Goal: Task Accomplishment & Management: Manage account settings

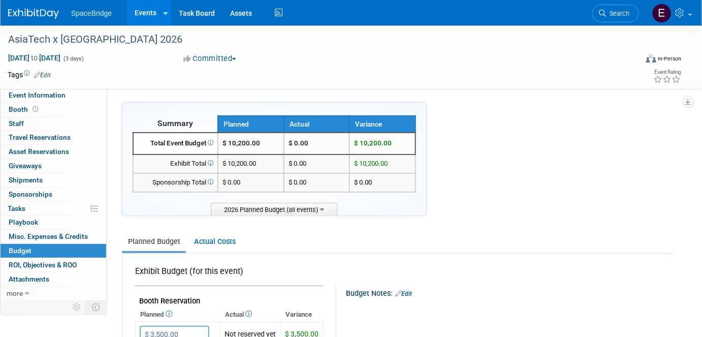
click at [34, 11] on img at bounding box center [33, 14] width 51 height 10
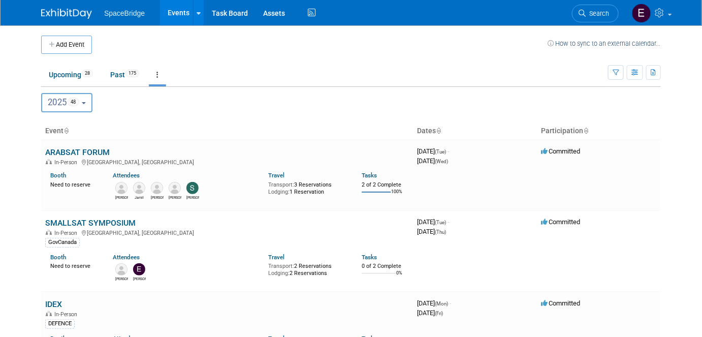
click at [72, 41] on button "Add Event" at bounding box center [66, 45] width 51 height 18
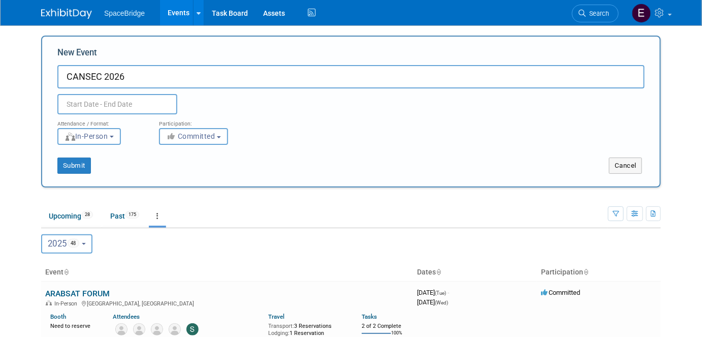
type input "CANSEC 2026"
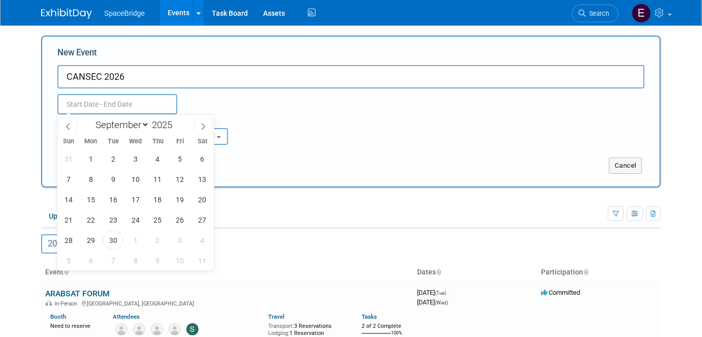
click at [97, 110] on input "text" at bounding box center [117, 104] width 120 height 20
click at [177, 119] on span at bounding box center [176, 122] width 7 height 6
type input "2026"
click at [124, 132] on div "January February March April May June July August September October November De…" at bounding box center [135, 123] width 117 height 17
click at [126, 127] on select "January February March April May June July August September October November De…" at bounding box center [120, 124] width 58 height 13
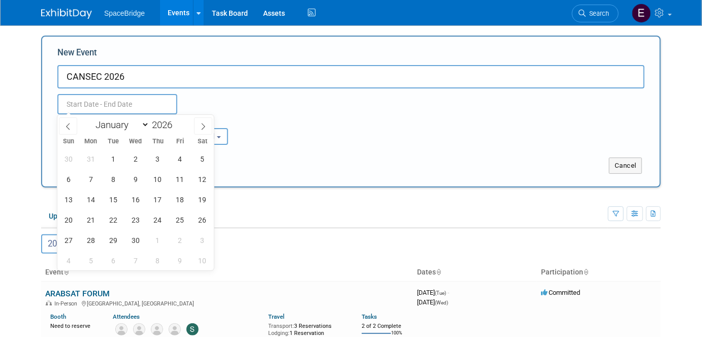
select select "4"
click at [91, 118] on select "January February March April May June July August September October November De…" at bounding box center [120, 124] width 58 height 13
click at [131, 239] on span "27" at bounding box center [136, 240] width 20 height 20
click at [161, 241] on span "28" at bounding box center [158, 240] width 20 height 20
type input "May 27, 2026 to May 28, 2026"
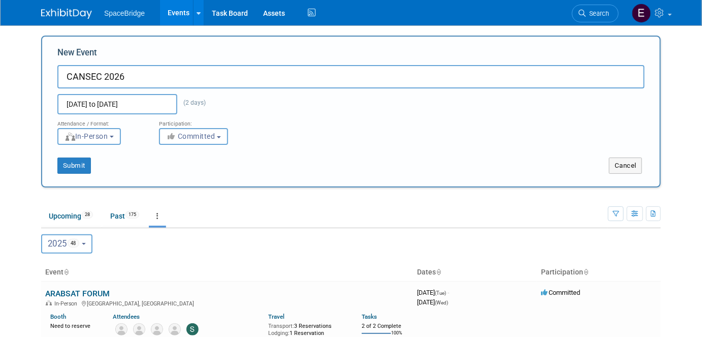
click at [416, 230] on div "2020 <span class="tabBadge yearBadge" >11</span> 2021 <span class="tabBadge yea…" at bounding box center [351, 242] width 620 height 29
click at [77, 164] on button "Submit" at bounding box center [74, 166] width 34 height 16
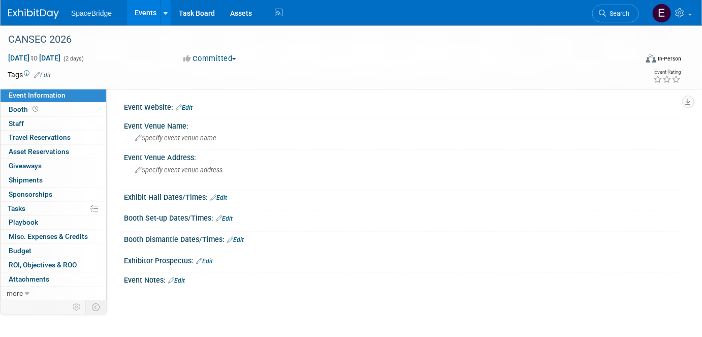
click at [193, 110] on link "Edit" at bounding box center [184, 107] width 17 height 7
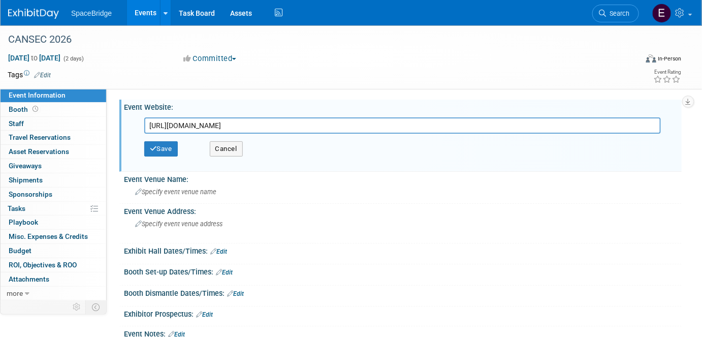
type input "https://www.defenceandsecurity.ca/CANSEC/"
click at [162, 146] on button "Save" at bounding box center [161, 148] width 34 height 15
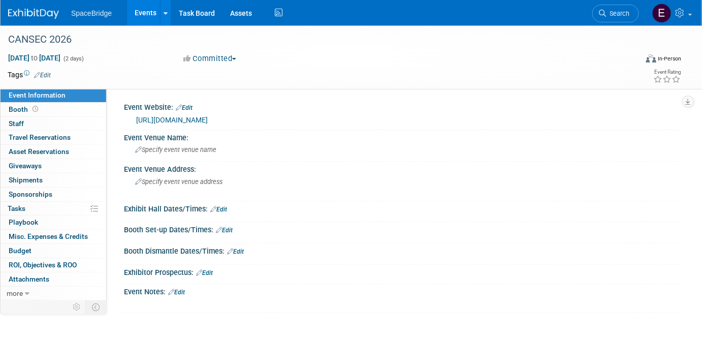
click at [159, 136] on div "Event Venue Name:" at bounding box center [403, 136] width 558 height 13
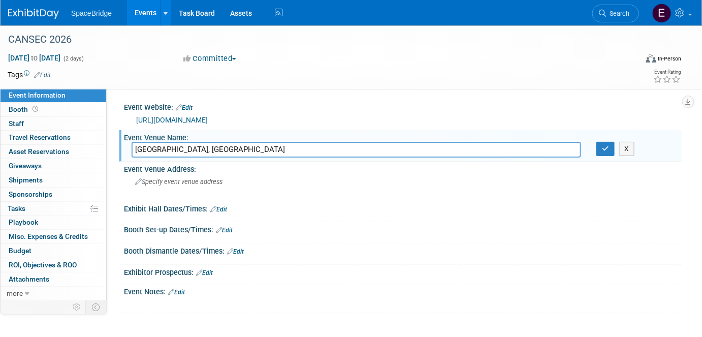
type input "EY Centre, OTTAWA"
click at [608, 149] on icon "button" at bounding box center [605, 148] width 7 height 7
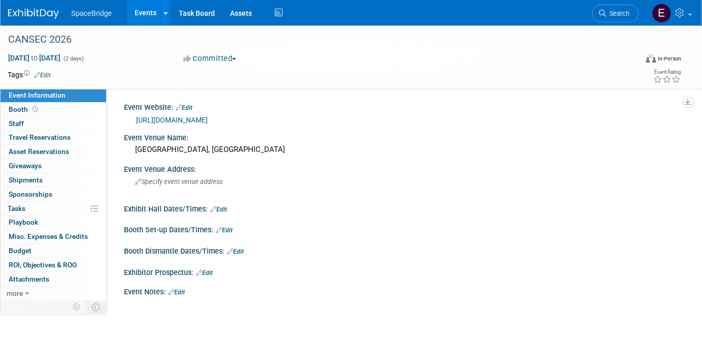
drag, startPoint x: 16, startPoint y: 247, endPoint x: 341, endPoint y: 244, distance: 324.8
click at [16, 247] on span "Budget" at bounding box center [20, 251] width 23 height 8
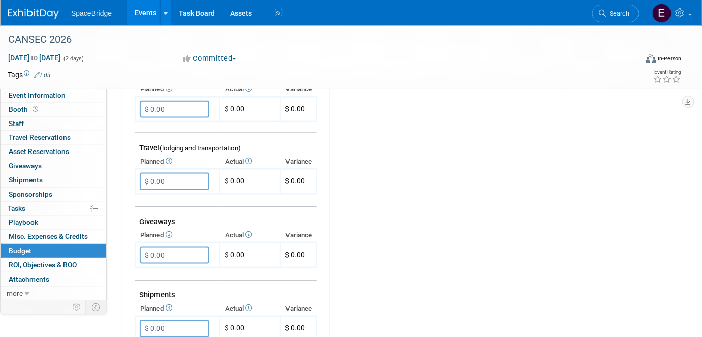
scroll to position [323, 0]
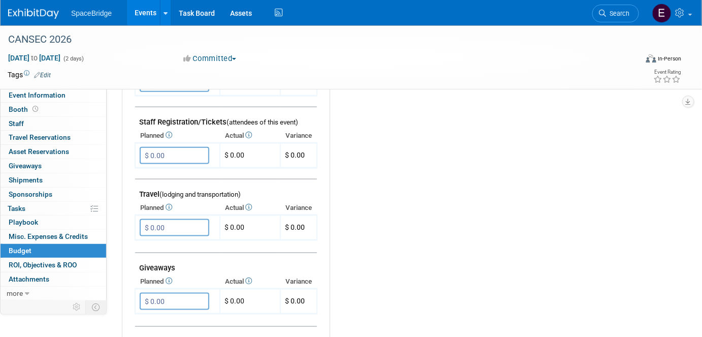
click at [182, 223] on input "$ 0.00" at bounding box center [175, 227] width 70 height 17
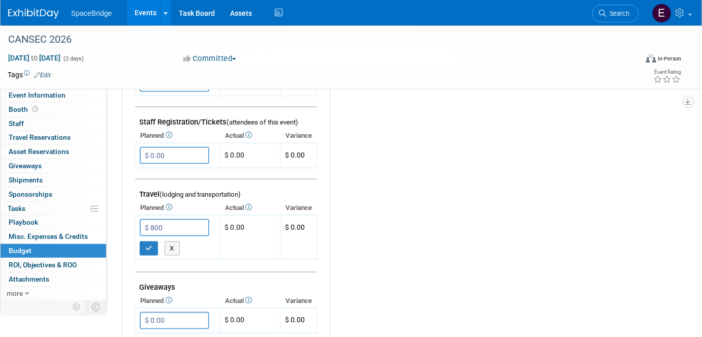
type input "$ 800.00"
click at [149, 245] on icon "button" at bounding box center [148, 248] width 7 height 7
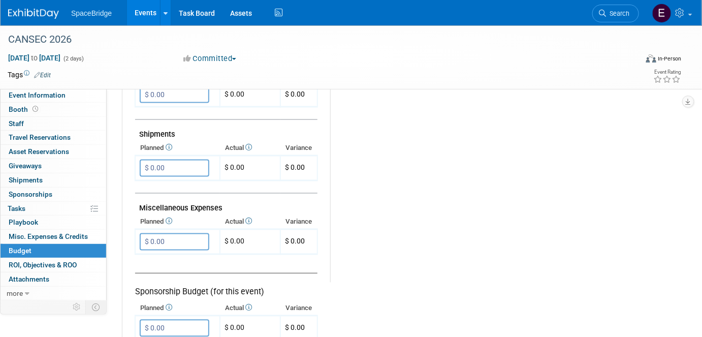
scroll to position [554, 0]
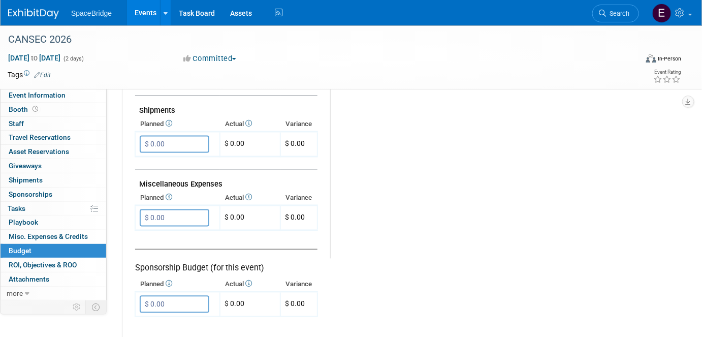
click at [170, 210] on input "$ 0.00" at bounding box center [175, 217] width 70 height 17
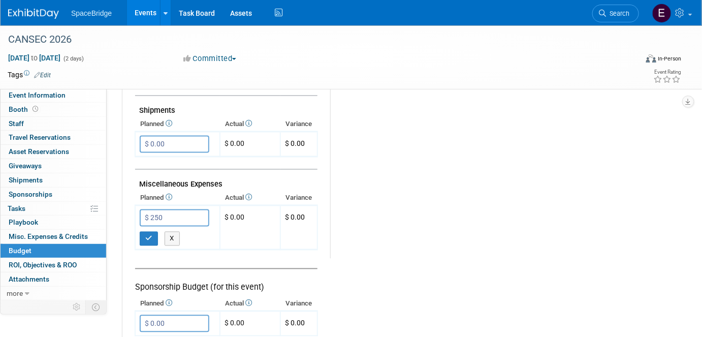
type input "$ 250.00"
click at [145, 232] on button "button" at bounding box center [149, 239] width 18 height 14
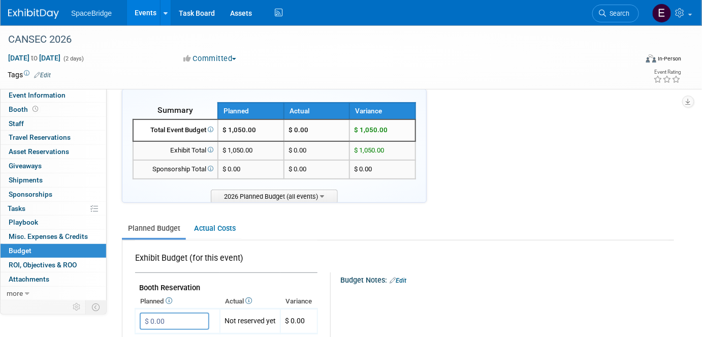
scroll to position [0, 0]
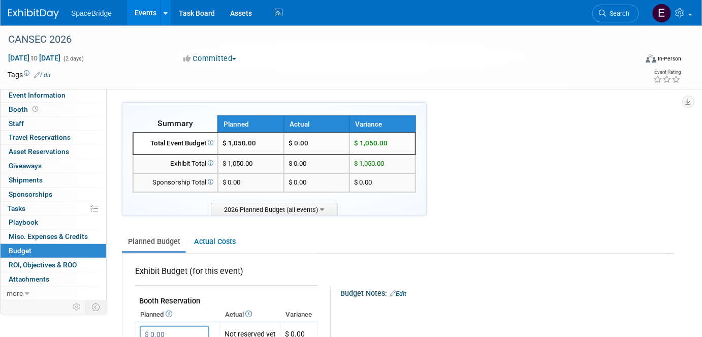
click at [42, 12] on img at bounding box center [33, 14] width 51 height 10
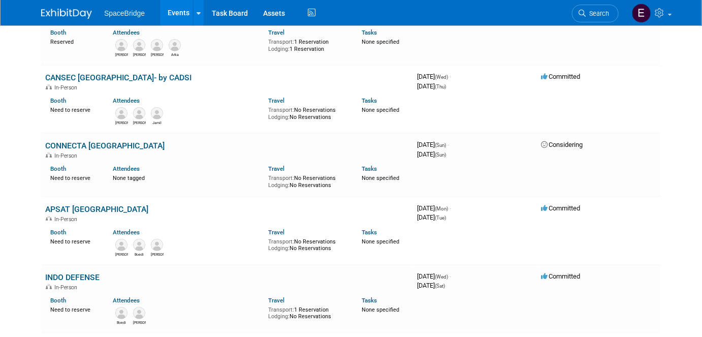
scroll to position [1432, 0]
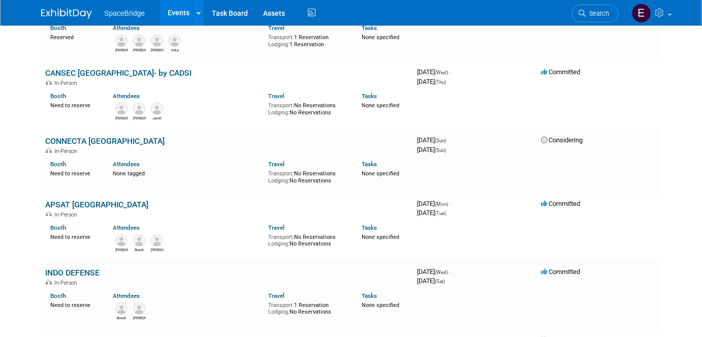
click at [98, 136] on link "CONNECTA [GEOGRAPHIC_DATA]" at bounding box center [104, 141] width 119 height 10
click at [92, 200] on link "APSAT [GEOGRAPHIC_DATA]" at bounding box center [96, 205] width 103 height 10
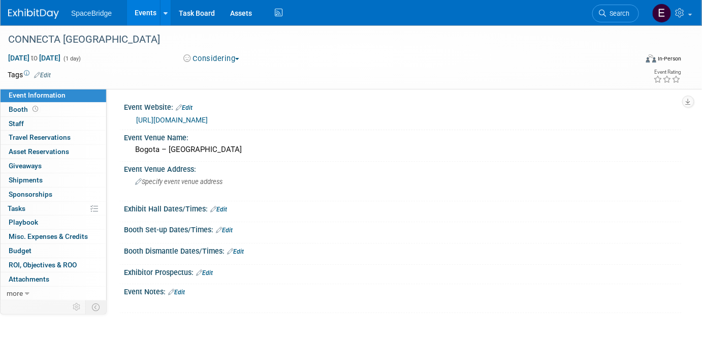
click at [208, 119] on link "https://www.conecta-latam.com/colombia" at bounding box center [172, 120] width 72 height 8
click at [25, 251] on span "Budget" at bounding box center [20, 251] width 23 height 8
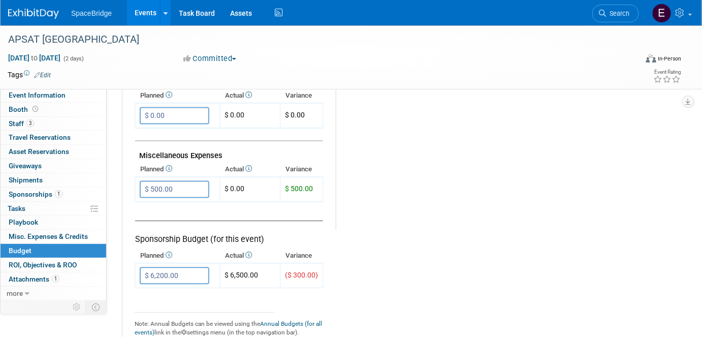
scroll to position [600, 0]
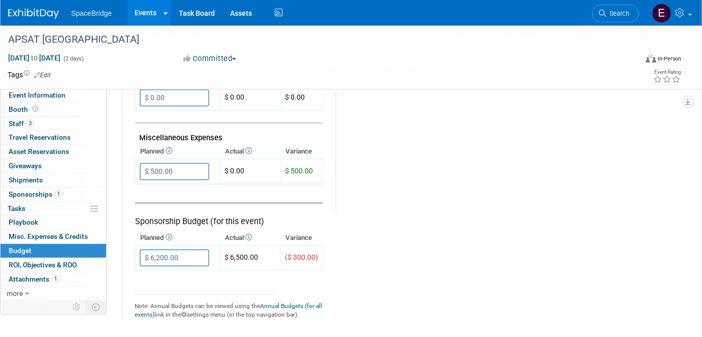
drag, startPoint x: 161, startPoint y: 251, endPoint x: 169, endPoint y: 252, distance: 8.8
click at [161, 252] on input "$ 6,200.00" at bounding box center [175, 258] width 70 height 17
click at [160, 250] on input "$ 6,200.00" at bounding box center [175, 258] width 70 height 17
click at [160, 251] on input "$ 6,200.00" at bounding box center [175, 258] width 70 height 17
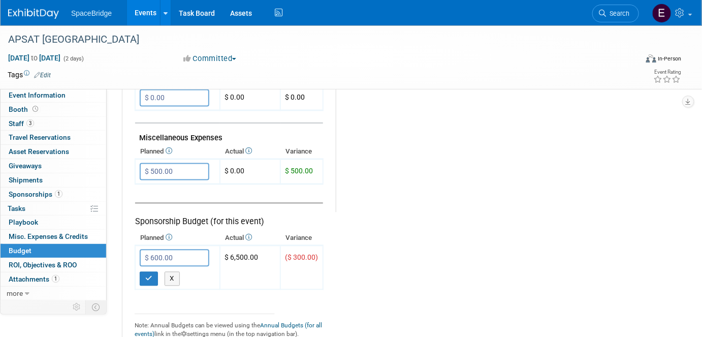
type input "$ 6,500.00"
click at [153, 272] on button "button" at bounding box center [149, 279] width 18 height 14
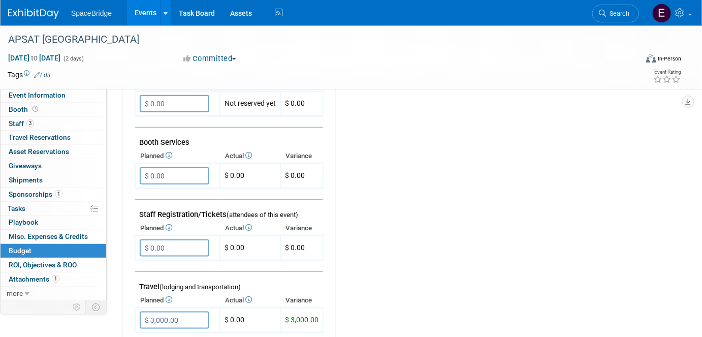
scroll to position [185, 0]
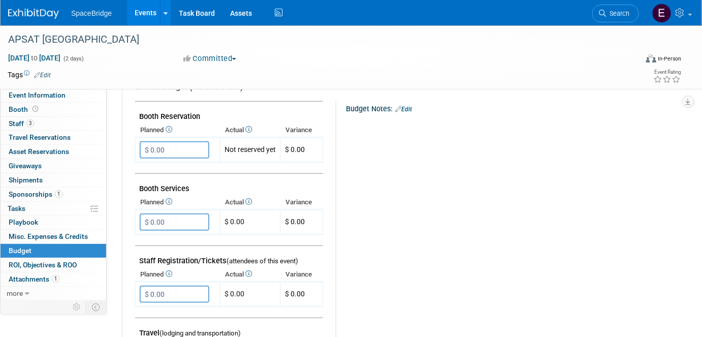
drag, startPoint x: 27, startPoint y: 136, endPoint x: 38, endPoint y: 136, distance: 10.2
click at [27, 136] on span "Travel Reservations 0" at bounding box center [40, 137] width 62 height 8
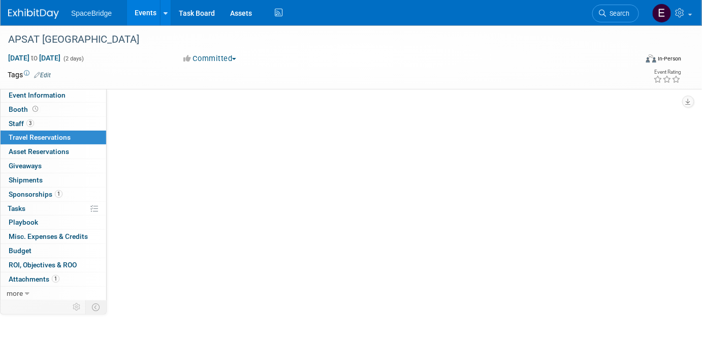
scroll to position [0, 0]
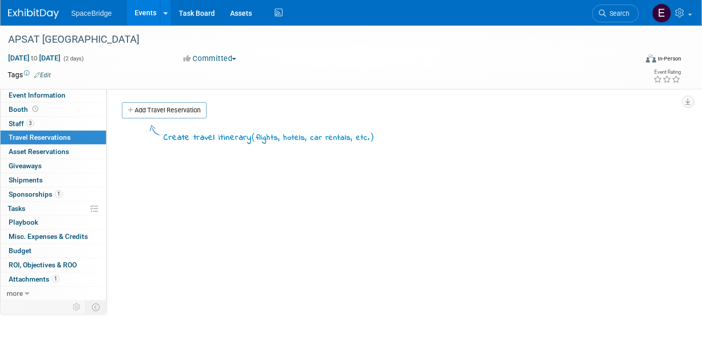
click at [197, 110] on link "Add Travel Reservation" at bounding box center [164, 110] width 85 height 16
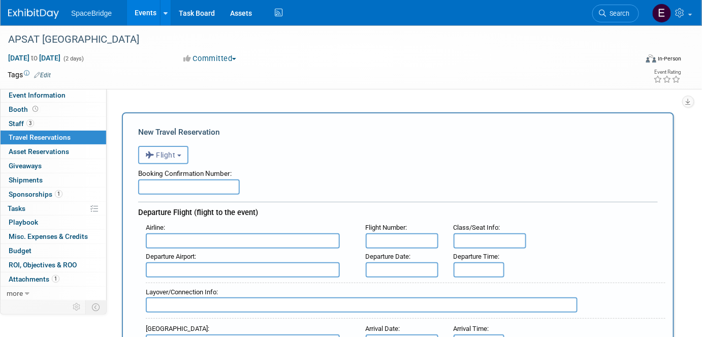
click at [177, 154] on button "Flight" at bounding box center [163, 155] width 50 height 18
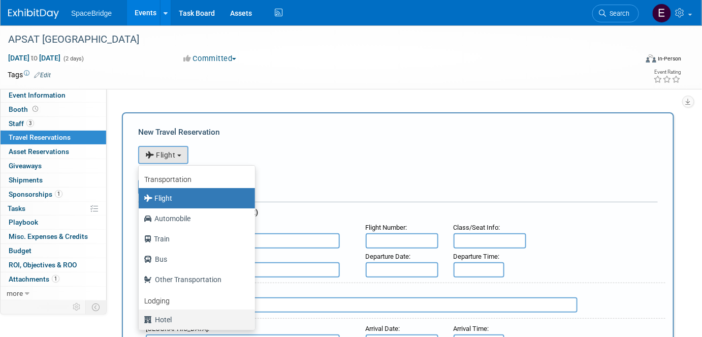
click at [167, 317] on label "Hotel" at bounding box center [194, 320] width 101 height 16
click at [140, 317] on input "Hotel" at bounding box center [137, 318] width 7 height 7
select select "6"
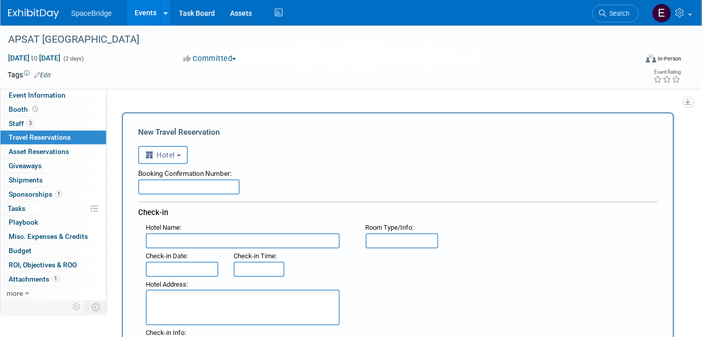
click at [211, 233] on input "text" at bounding box center [243, 240] width 194 height 15
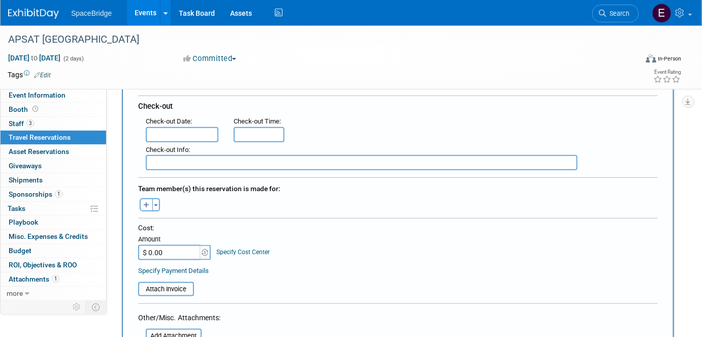
scroll to position [277, 0]
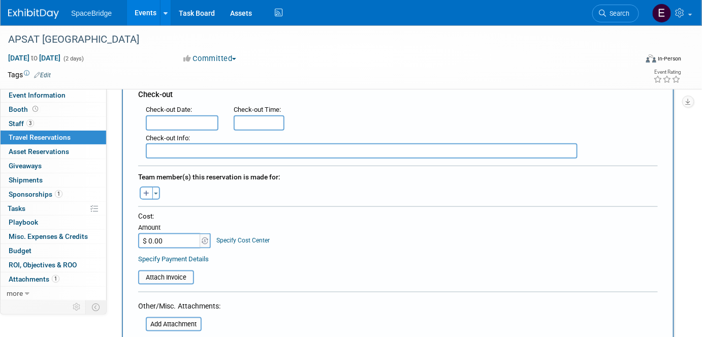
type input "Fairmont"
click at [156, 190] on button "Toggle Dropdown" at bounding box center [156, 193] width 8 height 13
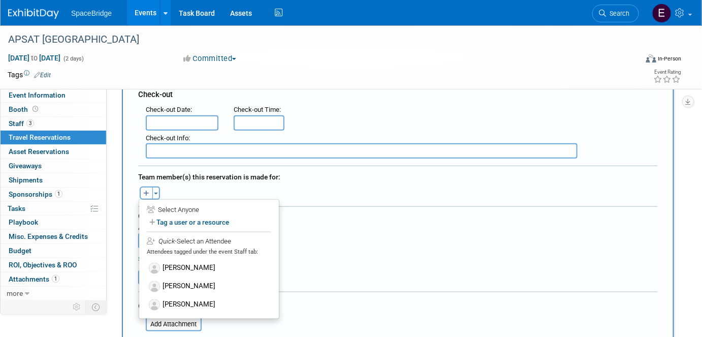
click at [189, 280] on label "Mike Di Paolo" at bounding box center [209, 287] width 126 height 18
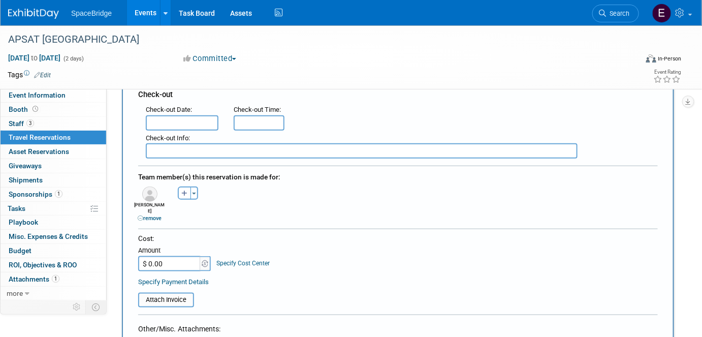
click at [174, 256] on input "$ 0.00" at bounding box center [170, 263] width 64 height 15
type input "$ 503.31"
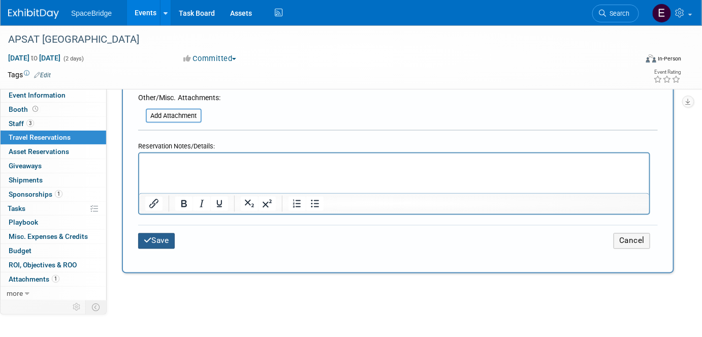
click at [169, 233] on button "Save" at bounding box center [156, 241] width 37 height 16
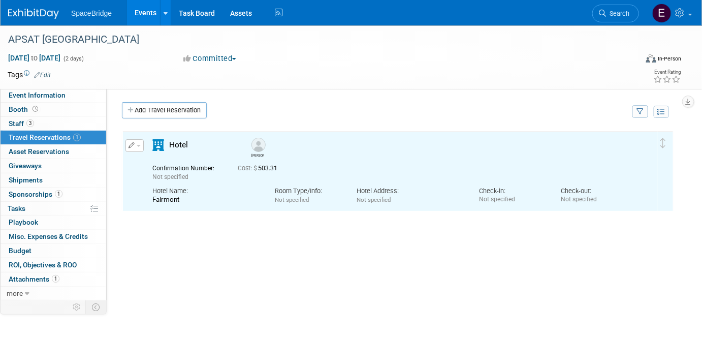
scroll to position [0, 0]
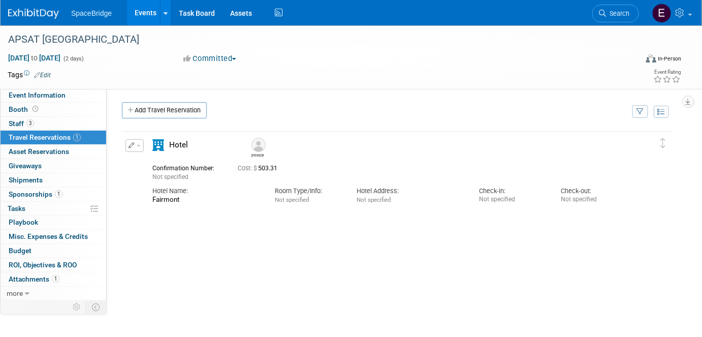
click at [169, 114] on link "Add Travel Reservation" at bounding box center [164, 110] width 85 height 16
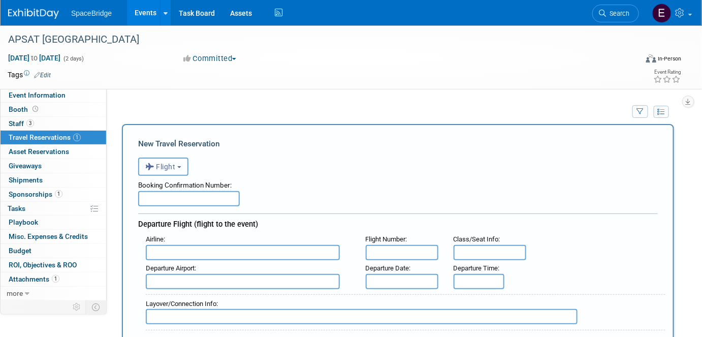
click at [177, 170] on button "Flight" at bounding box center [163, 167] width 50 height 18
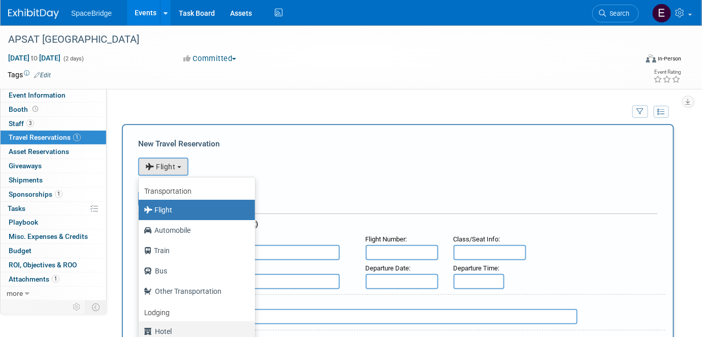
click at [170, 333] on label "Hotel" at bounding box center [194, 331] width 101 height 16
click at [140, 333] on input "Hotel" at bounding box center [137, 330] width 7 height 7
select select "6"
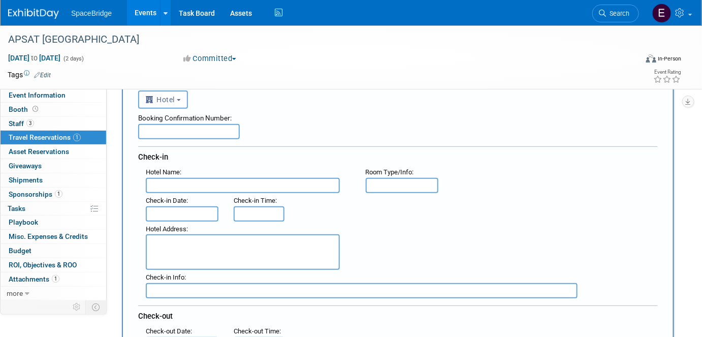
scroll to position [92, 0]
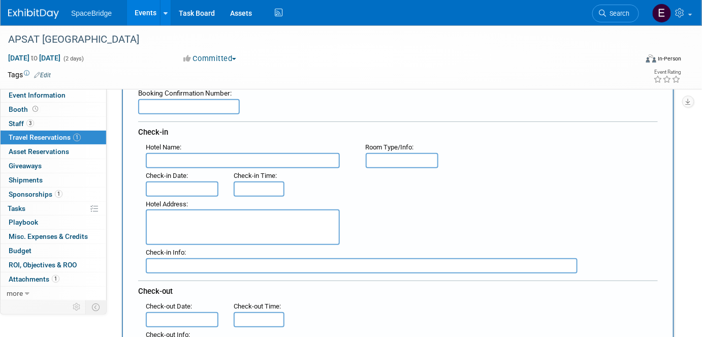
click at [221, 160] on input "text" at bounding box center [243, 160] width 194 height 15
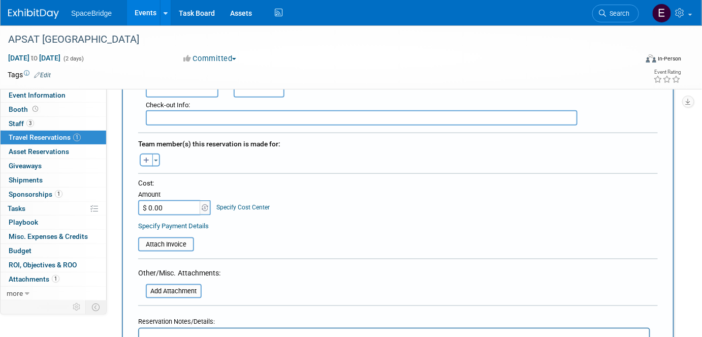
scroll to position [323, 0]
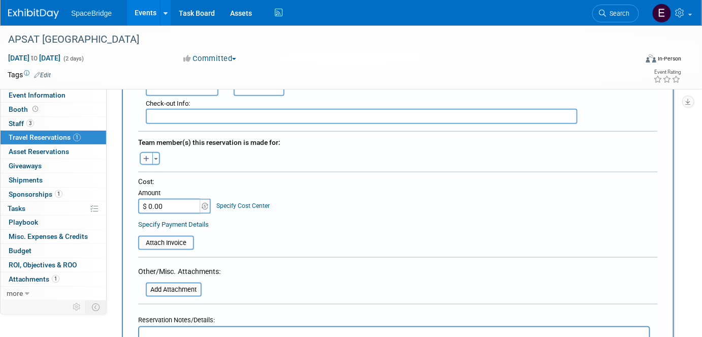
type input "Fairmont"
click at [156, 155] on button "Toggle Dropdown" at bounding box center [156, 158] width 8 height 13
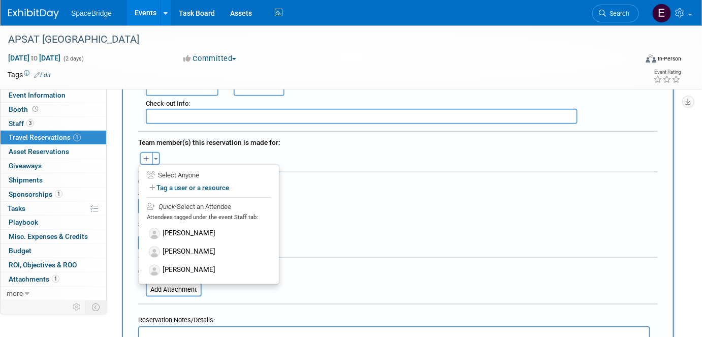
click at [191, 268] on label "[PERSON_NAME]" at bounding box center [209, 270] width 126 height 18
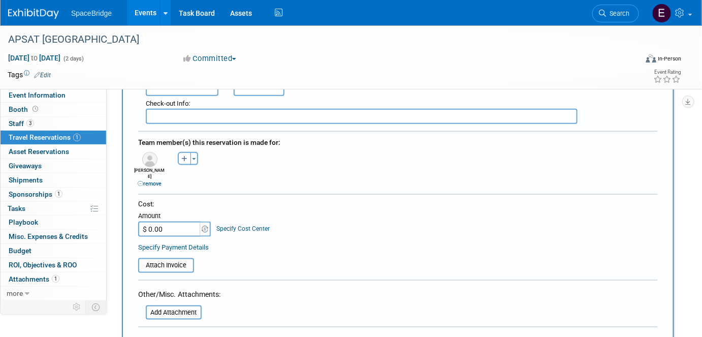
click at [172, 222] on input "$ 0.00" at bounding box center [170, 229] width 64 height 15
type input "$ 503.31"
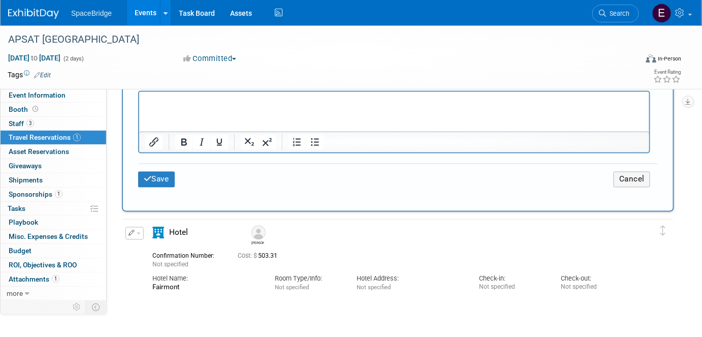
scroll to position [600, 0]
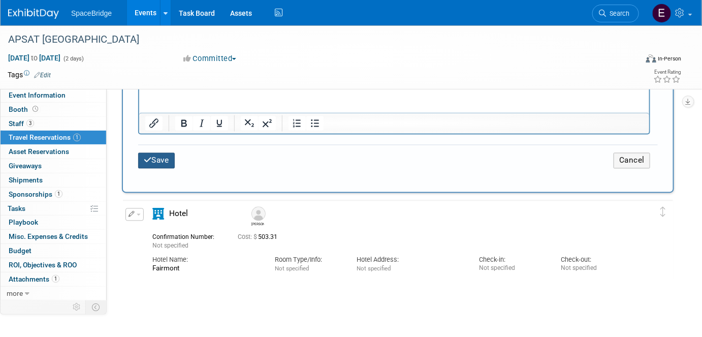
click at [164, 153] on button "Save" at bounding box center [156, 161] width 37 height 16
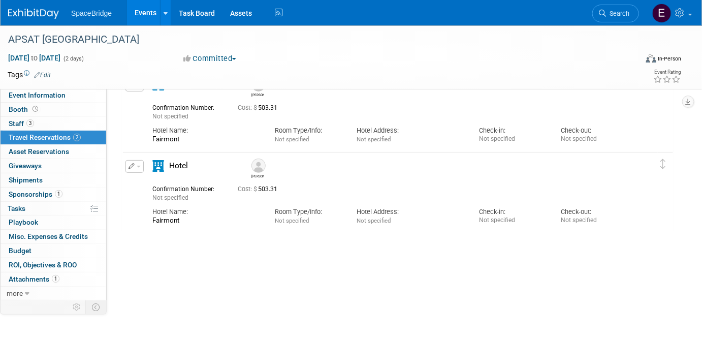
scroll to position [0, 0]
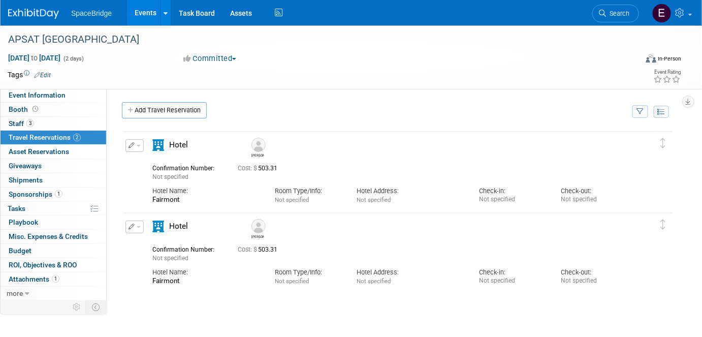
click at [188, 112] on link "Add Travel Reservation" at bounding box center [164, 110] width 85 height 16
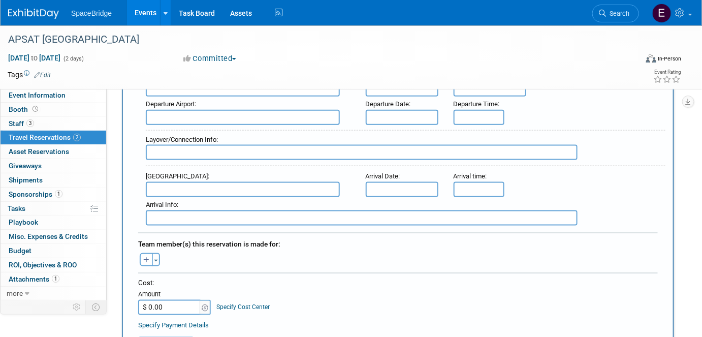
scroll to position [370, 0]
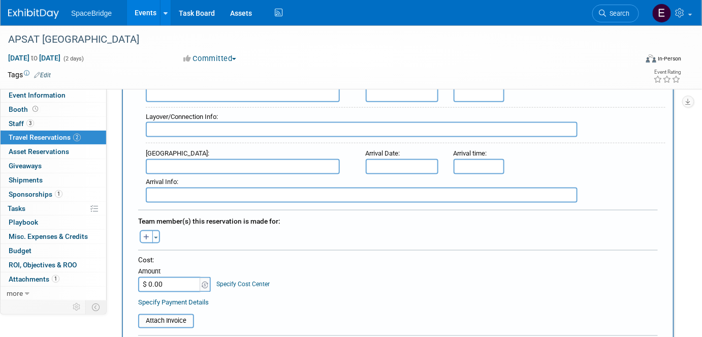
click at [156, 230] on button "Toggle Dropdown" at bounding box center [156, 236] width 8 height 13
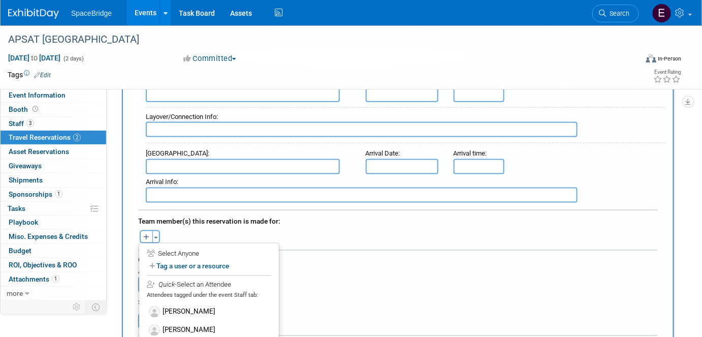
click at [196, 323] on label "[PERSON_NAME]" at bounding box center [209, 330] width 126 height 18
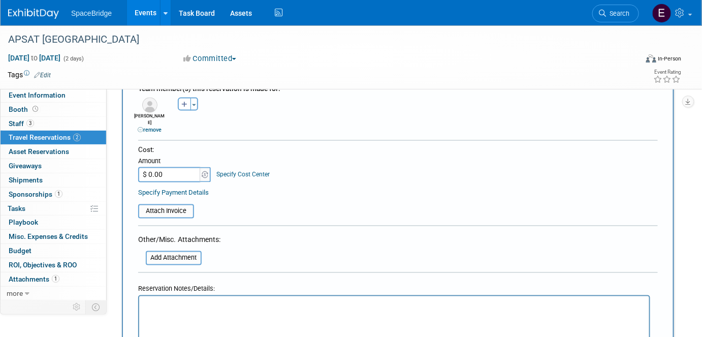
scroll to position [508, 0]
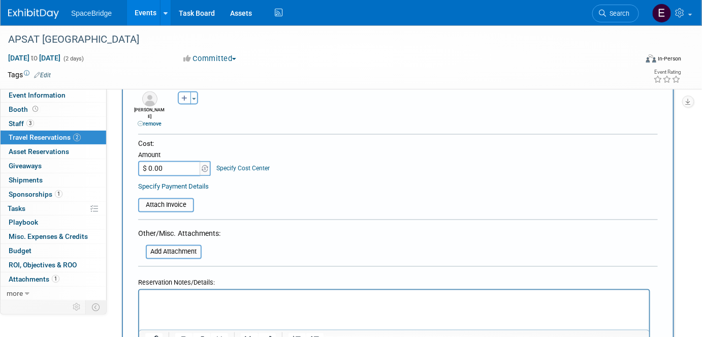
click at [174, 161] on input "$ 0.00" at bounding box center [170, 168] width 64 height 15
paste input "1,035.93"
type input "$ 1,035.93"
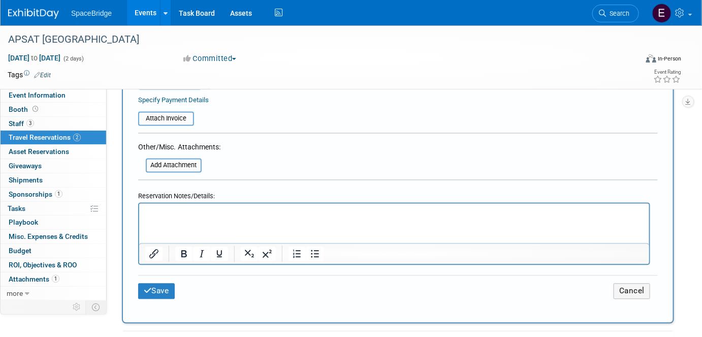
scroll to position [600, 0]
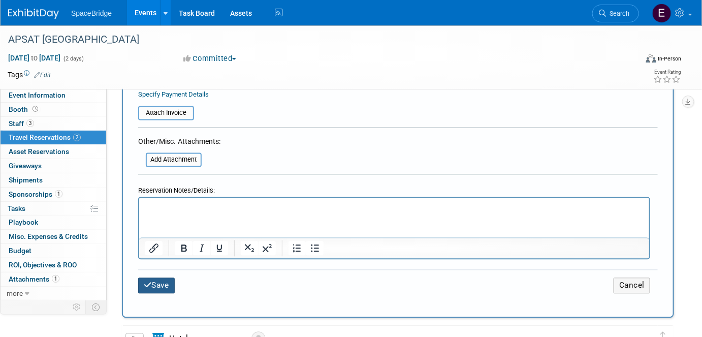
click at [161, 278] on button "Save" at bounding box center [156, 286] width 37 height 16
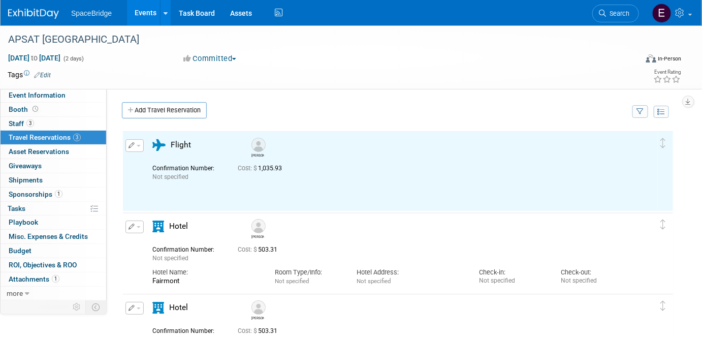
scroll to position [0, 0]
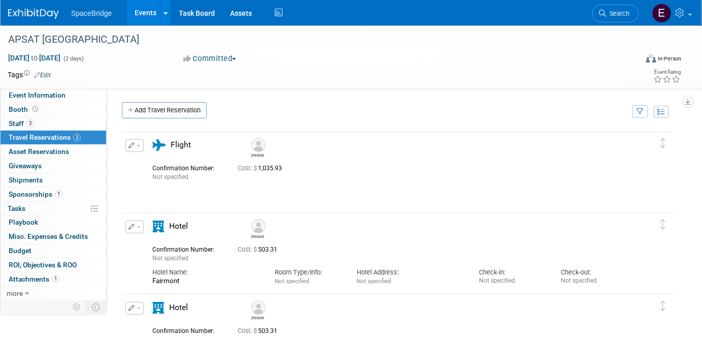
click at [31, 251] on link "Budget" at bounding box center [54, 251] width 106 height 14
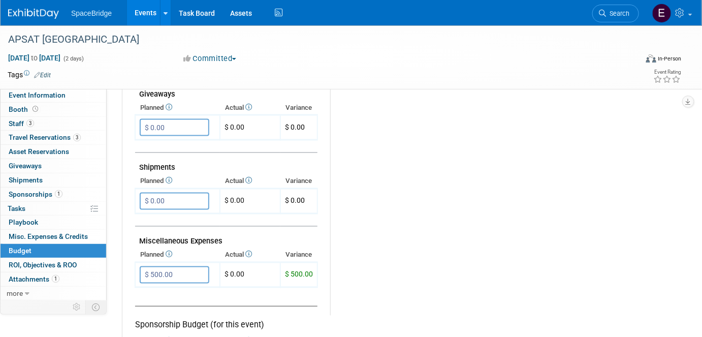
scroll to position [600, 0]
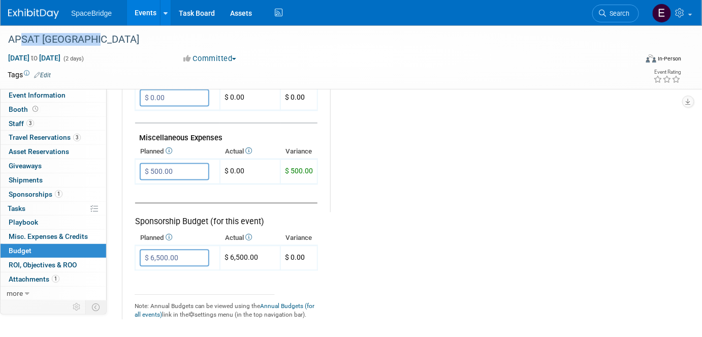
drag, startPoint x: 87, startPoint y: 41, endPoint x: 14, endPoint y: 38, distance: 72.7
click at [14, 38] on div "APSAT [GEOGRAPHIC_DATA]" at bounding box center [315, 39] width 620 height 18
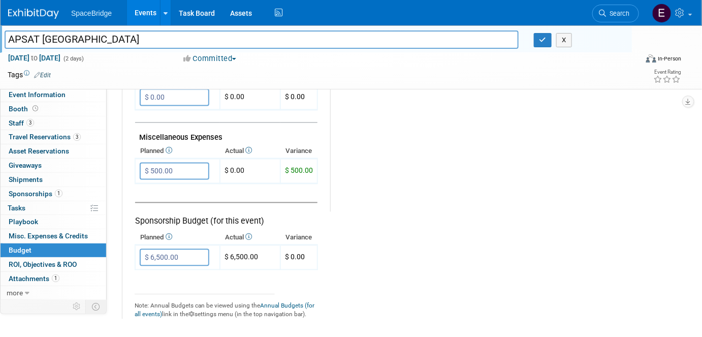
click at [30, 101] on link "Event Information" at bounding box center [54, 95] width 106 height 14
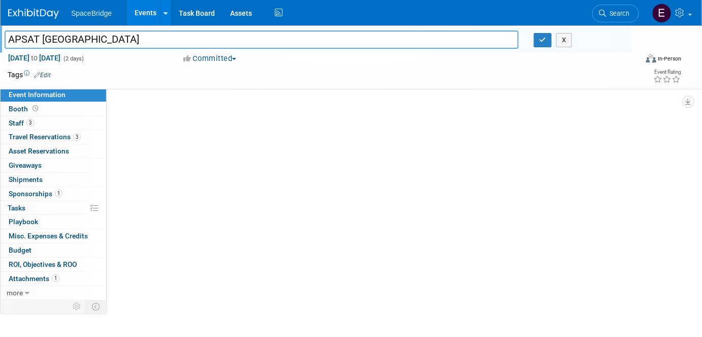
scroll to position [0, 0]
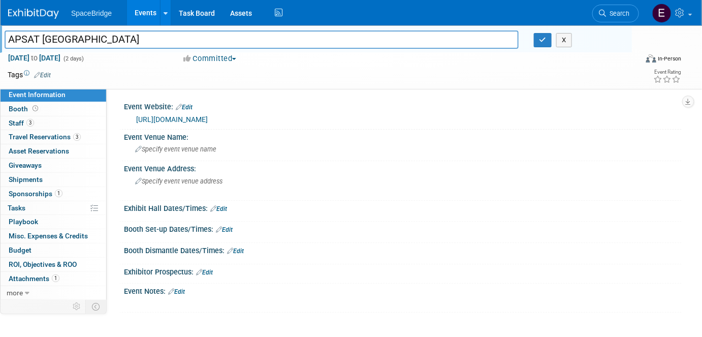
drag, startPoint x: 212, startPoint y: 120, endPoint x: 133, endPoint y: 117, distance: 79.4
click at [133, 117] on div "https://apsat.assi.or.id/" at bounding box center [403, 118] width 543 height 14
copy link "https://apsat.assi.or.id/"
click at [37, 13] on img at bounding box center [33, 14] width 51 height 10
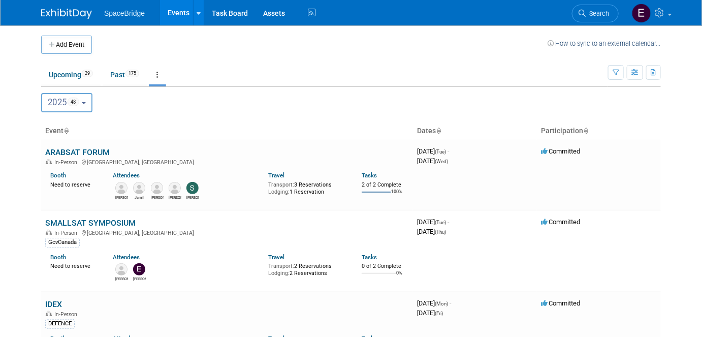
click at [64, 45] on button "Add Event" at bounding box center [66, 45] width 51 height 18
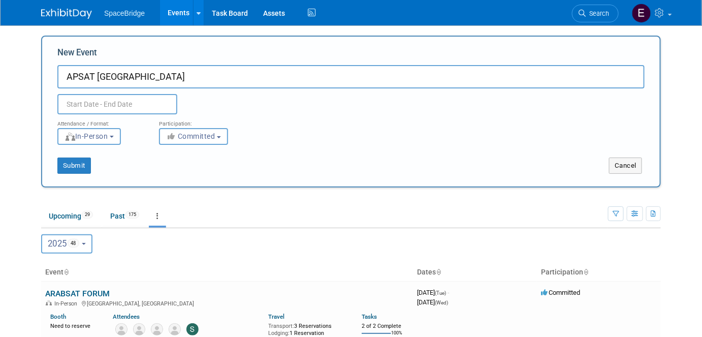
type input "APSAT [GEOGRAPHIC_DATA]"
click at [138, 104] on input "text" at bounding box center [117, 104] width 120 height 20
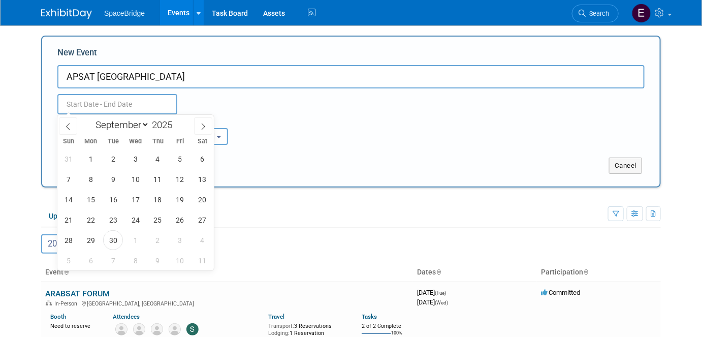
click at [176, 121] on span at bounding box center [176, 122] width 7 height 6
type input "2026"
click at [143, 125] on select "January February March April May June July August September October November De…" at bounding box center [120, 124] width 58 height 13
select select "5"
click at [91, 118] on select "January February March April May June July August September October November De…" at bounding box center [120, 124] width 58 height 13
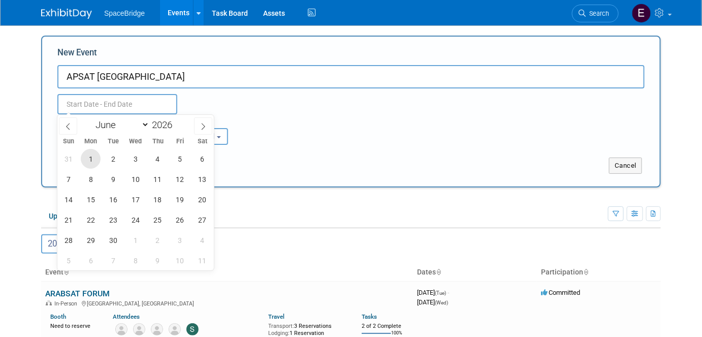
click at [96, 157] on span "1" at bounding box center [91, 159] width 20 height 20
click at [137, 159] on span "3" at bounding box center [136, 159] width 20 height 20
type input "Jun 1, 2026 to Jun 3, 2026"
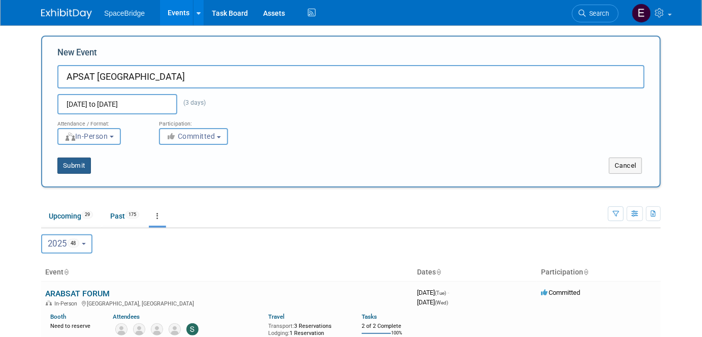
click at [70, 166] on button "Submit" at bounding box center [74, 166] width 34 height 16
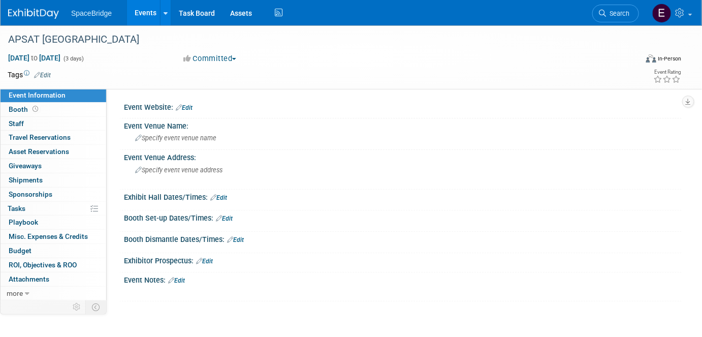
click at [24, 252] on span "Budget" at bounding box center [20, 251] width 23 height 8
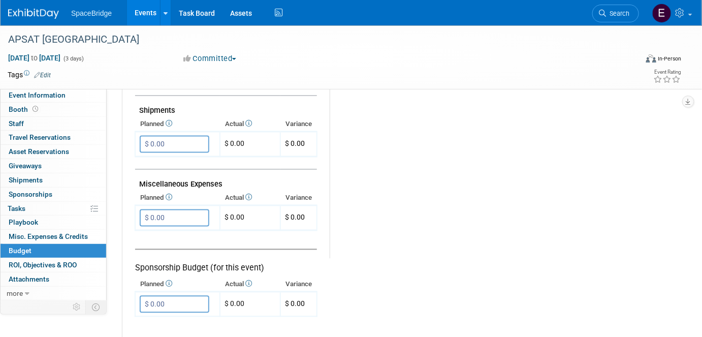
scroll to position [684, 0]
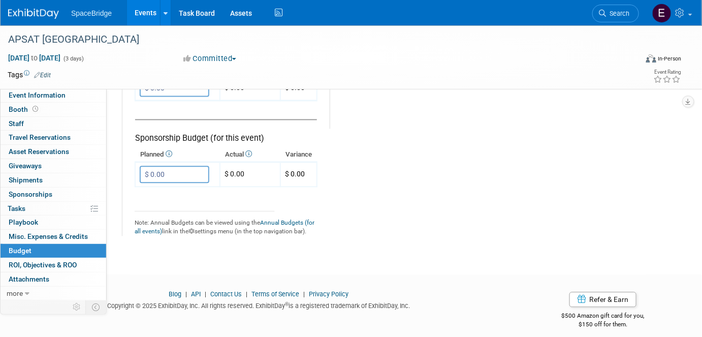
click at [175, 167] on input "$ 0.00" at bounding box center [175, 174] width 70 height 17
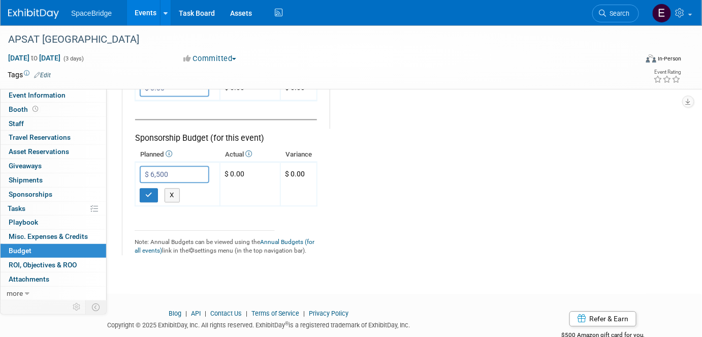
type input "$ 6,500.00"
click at [143, 188] on button "button" at bounding box center [149, 195] width 18 height 14
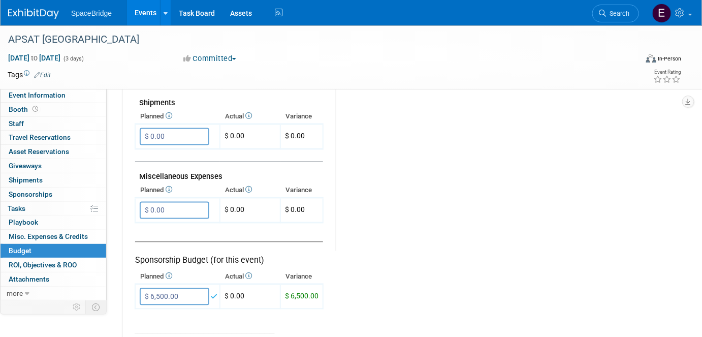
scroll to position [545, 0]
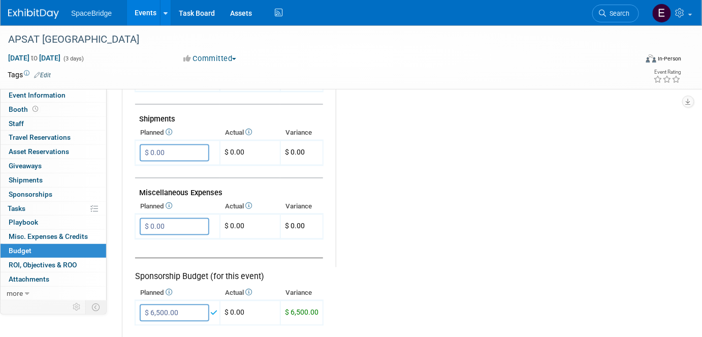
click at [187, 221] on input "$ 0.00" at bounding box center [175, 226] width 70 height 17
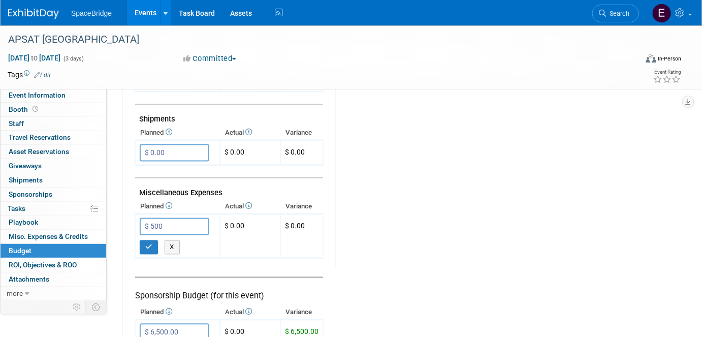
type input "$ 500.00"
click at [149, 244] on icon "button" at bounding box center [148, 247] width 7 height 7
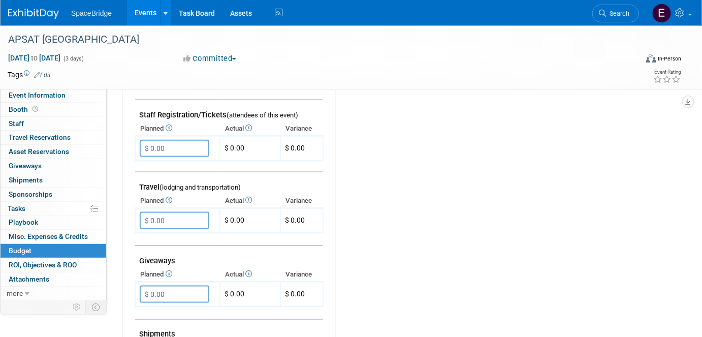
scroll to position [314, 0]
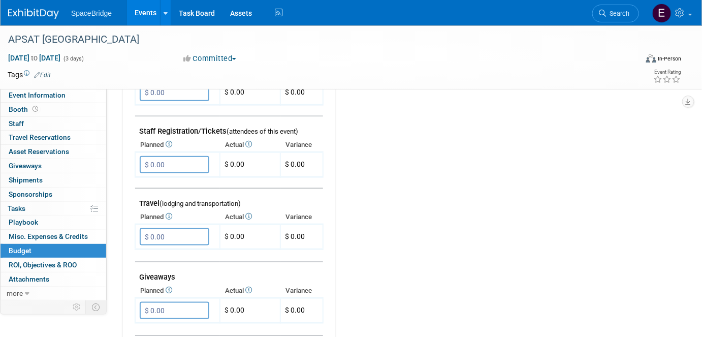
drag, startPoint x: 35, startPoint y: 12, endPoint x: 43, endPoint y: 23, distance: 14.5
click at [35, 12] on img at bounding box center [33, 14] width 51 height 10
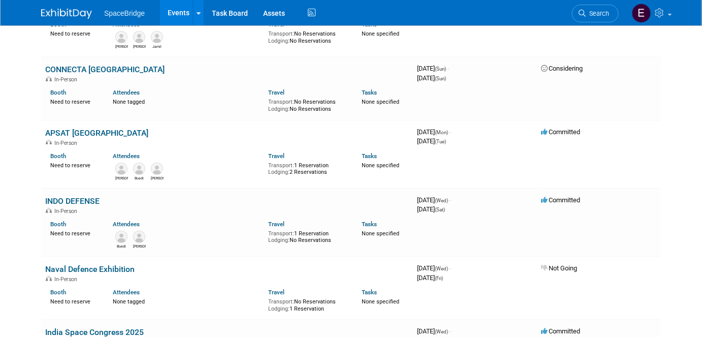
scroll to position [1525, 0]
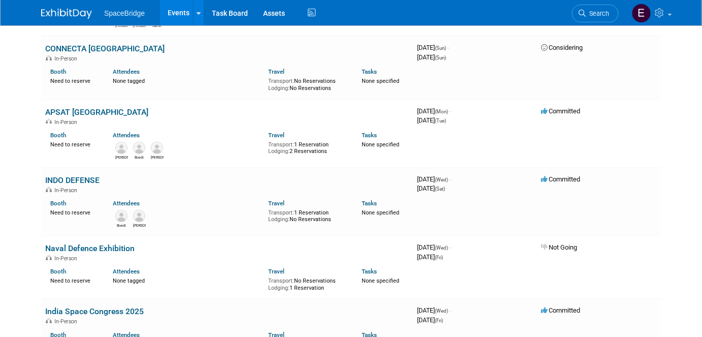
click at [84, 175] on link "INDO DEFENSE" at bounding box center [72, 180] width 54 height 10
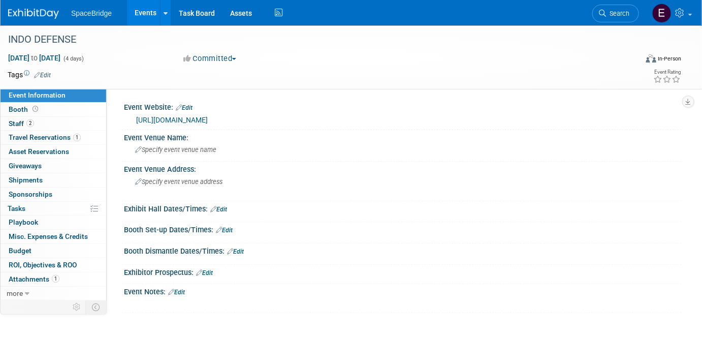
drag, startPoint x: 44, startPoint y: 140, endPoint x: 203, endPoint y: 154, distance: 159.7
click at [45, 140] on span "Travel Reservations 1" at bounding box center [45, 137] width 72 height 8
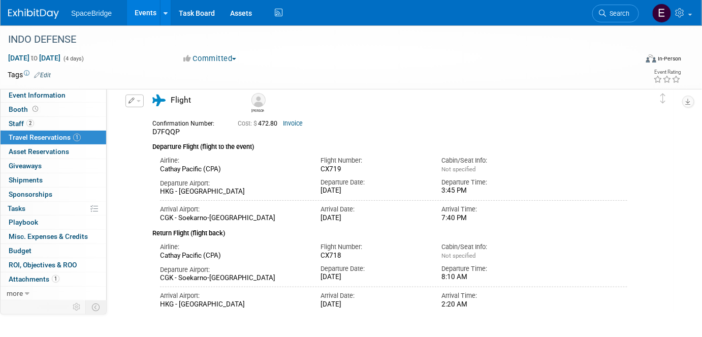
scroll to position [24, 0]
